Goal: Transaction & Acquisition: Purchase product/service

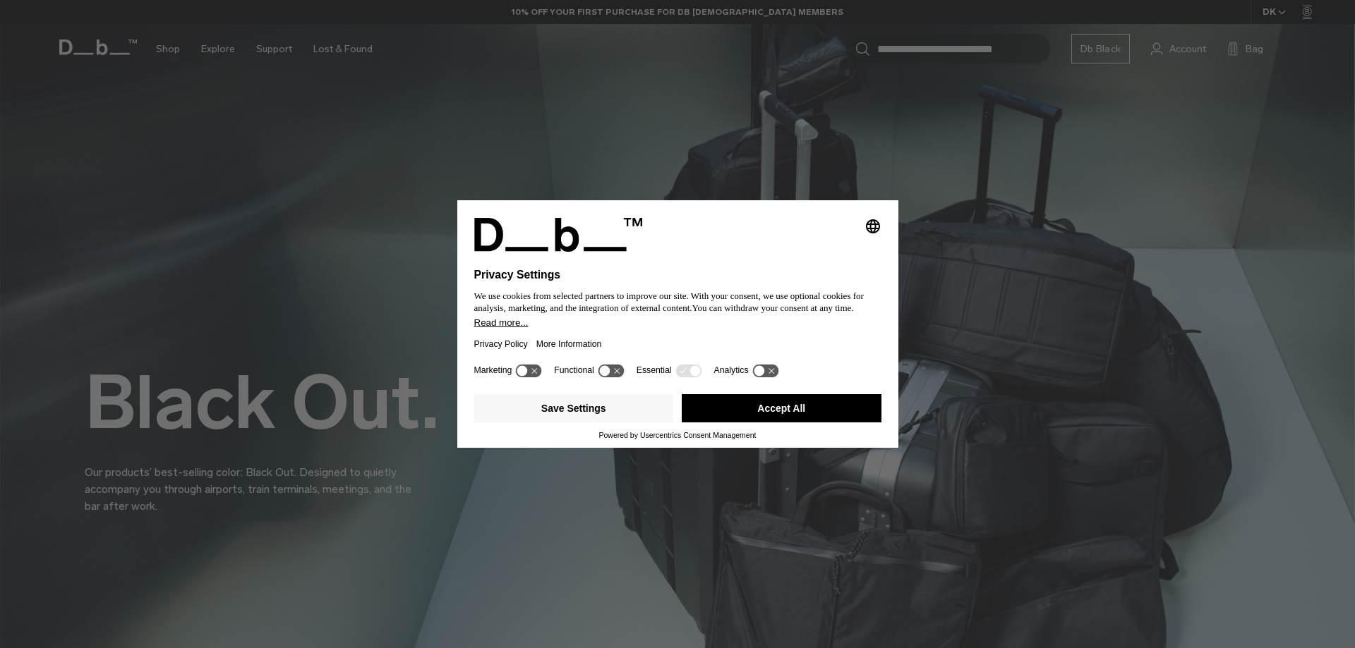
click at [794, 408] on button "Accept All" at bounding box center [782, 408] width 200 height 28
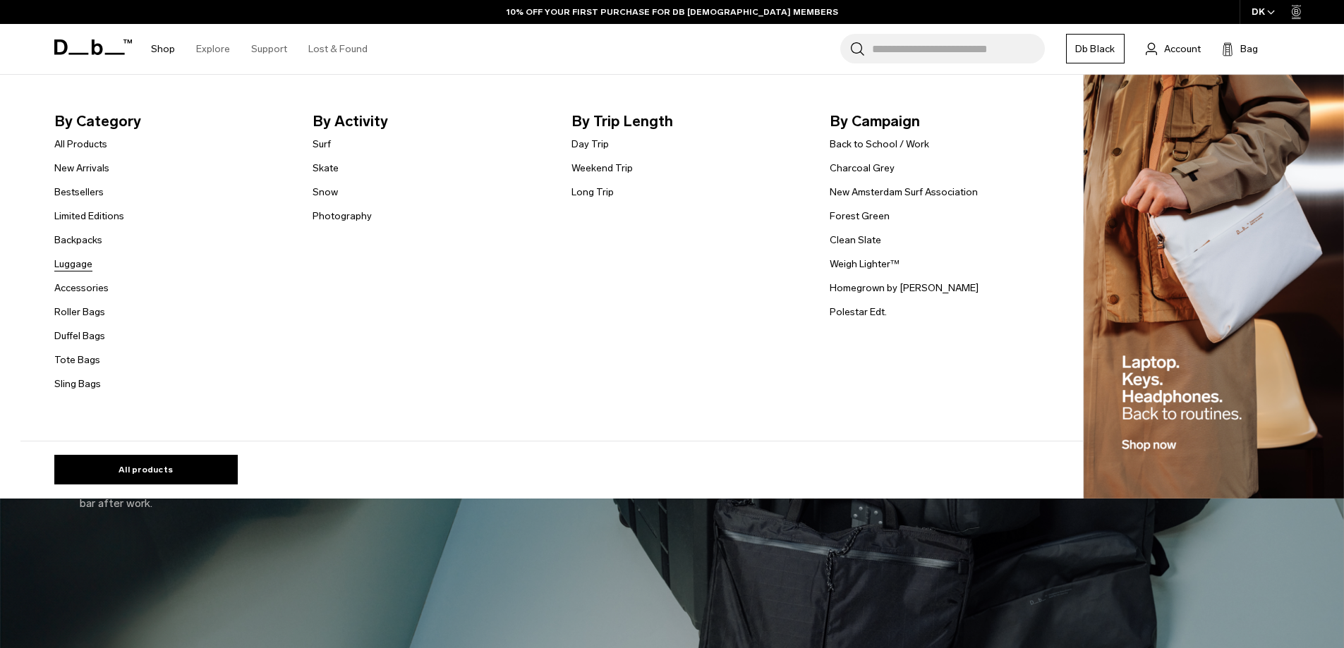
click at [87, 262] on link "Luggage" at bounding box center [73, 264] width 38 height 15
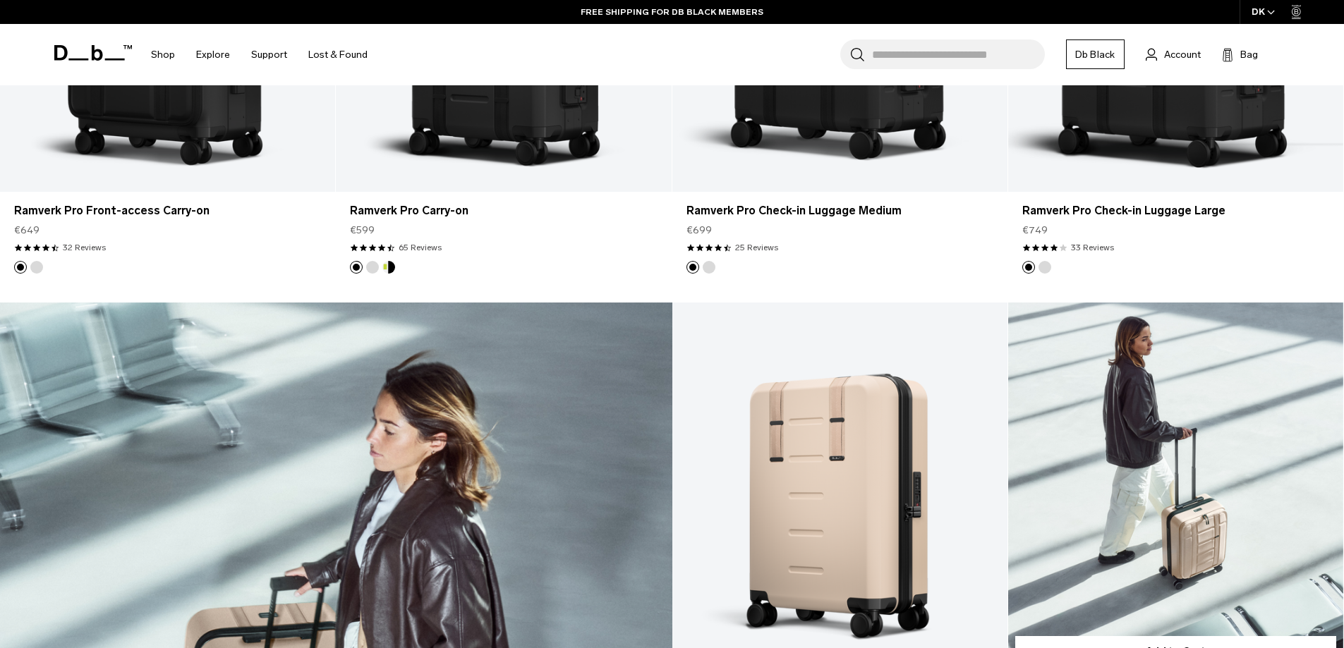
scroll to position [2399, 0]
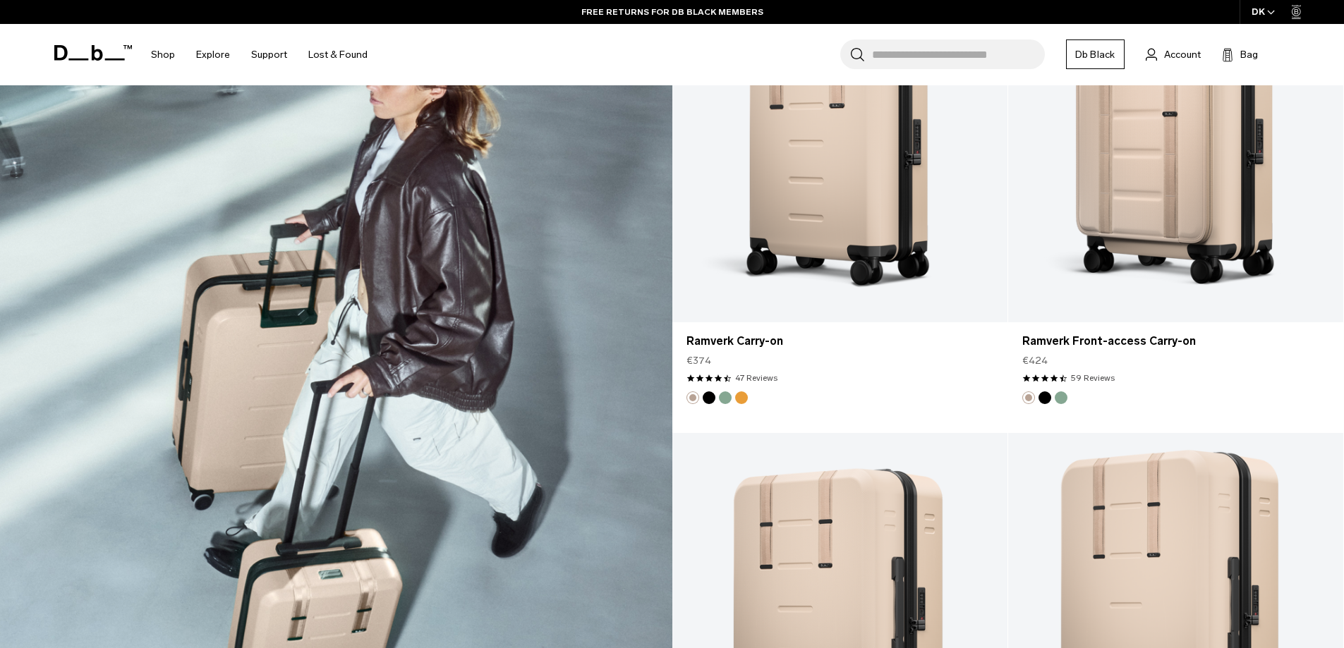
drag, startPoint x: 1239, startPoint y: 207, endPoint x: 658, endPoint y: 466, distance: 636.4
click at [658, 466] on div "Ramverk" at bounding box center [336, 433] width 672 height 967
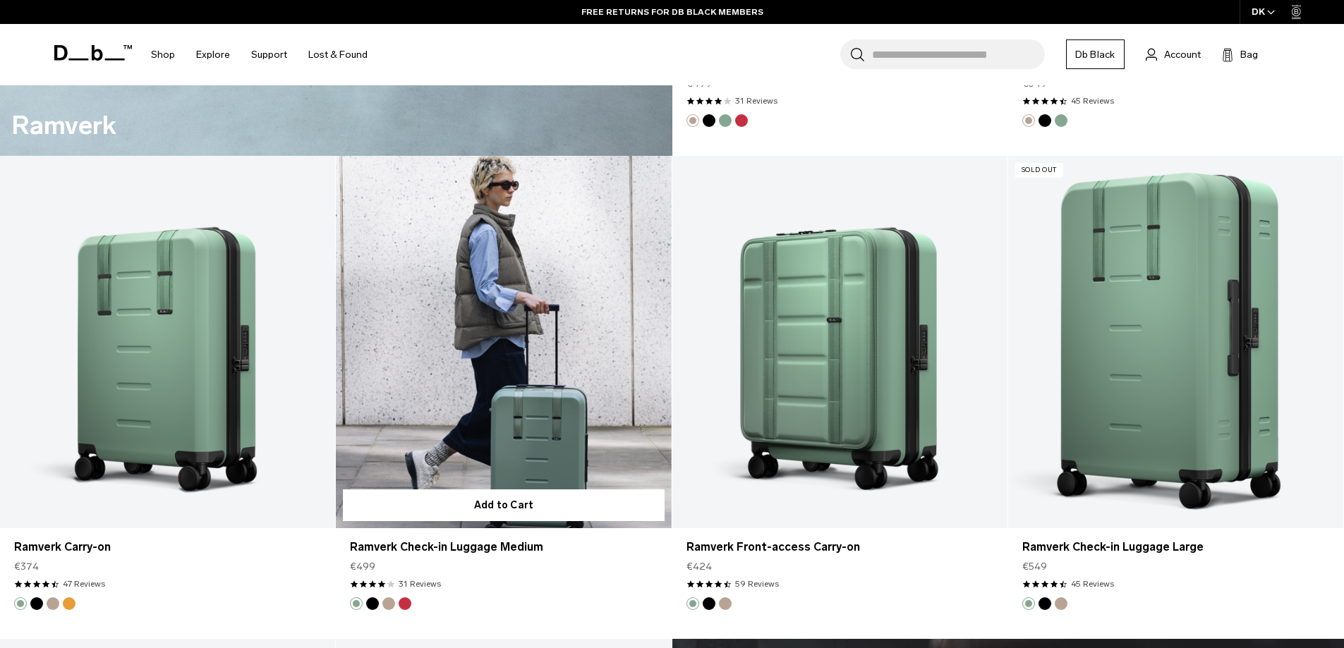
scroll to position [3175, 0]
